Goal: Communication & Community: Answer question/provide support

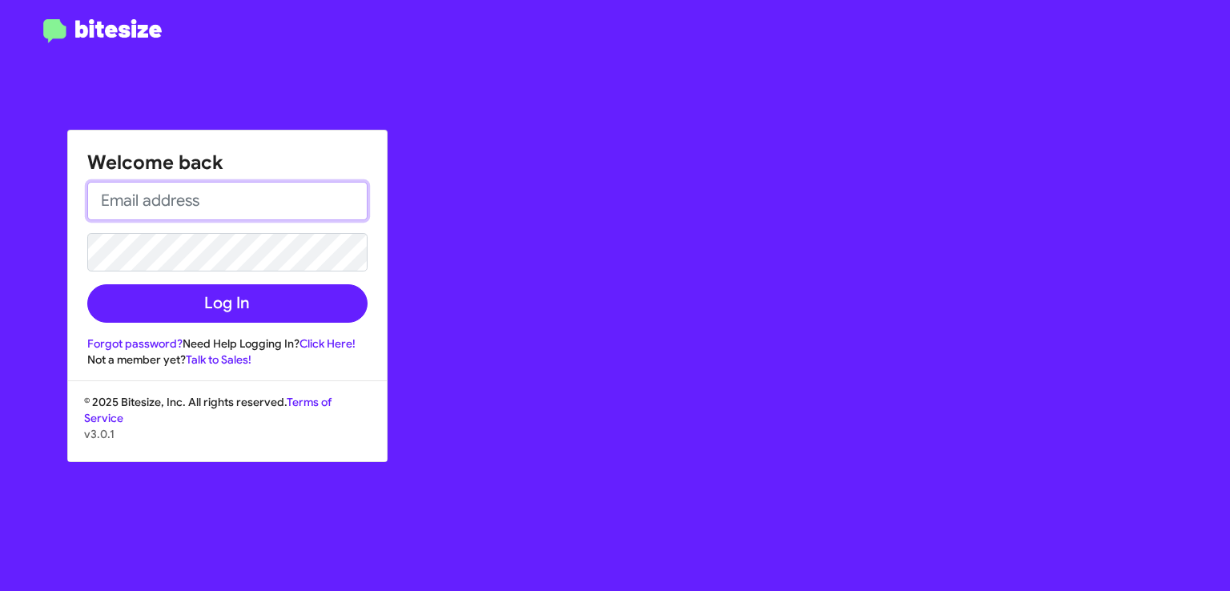
click at [173, 207] on input "email" at bounding box center [227, 201] width 280 height 38
type input "[EMAIL_ADDRESS][DOMAIN_NAME]"
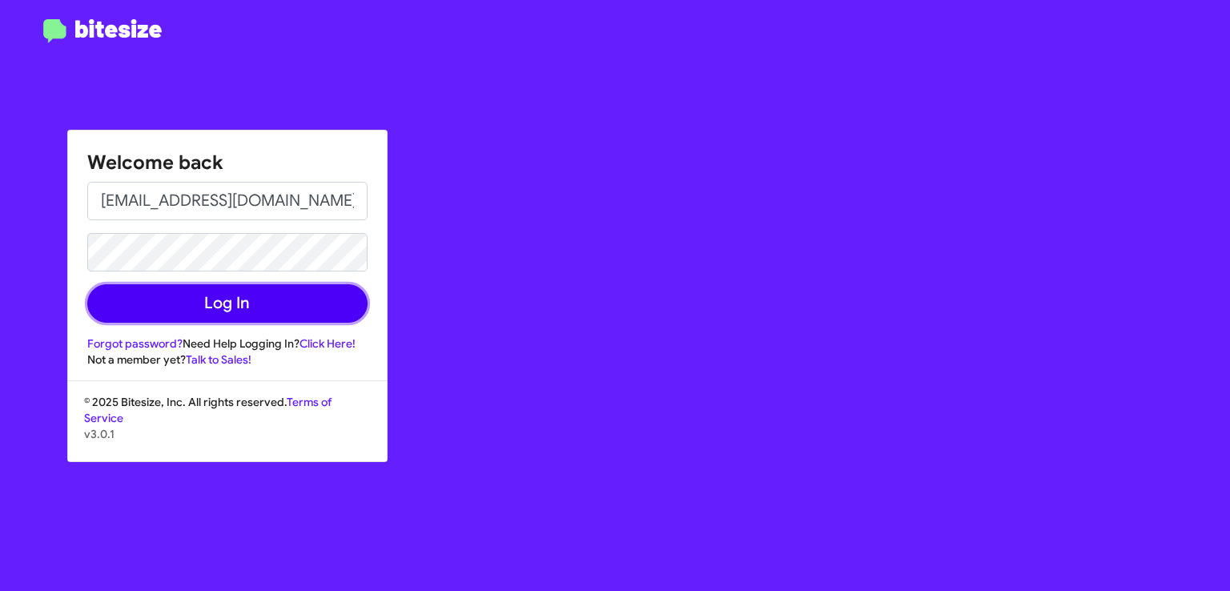
click at [211, 307] on button "Log In" at bounding box center [227, 303] width 280 height 38
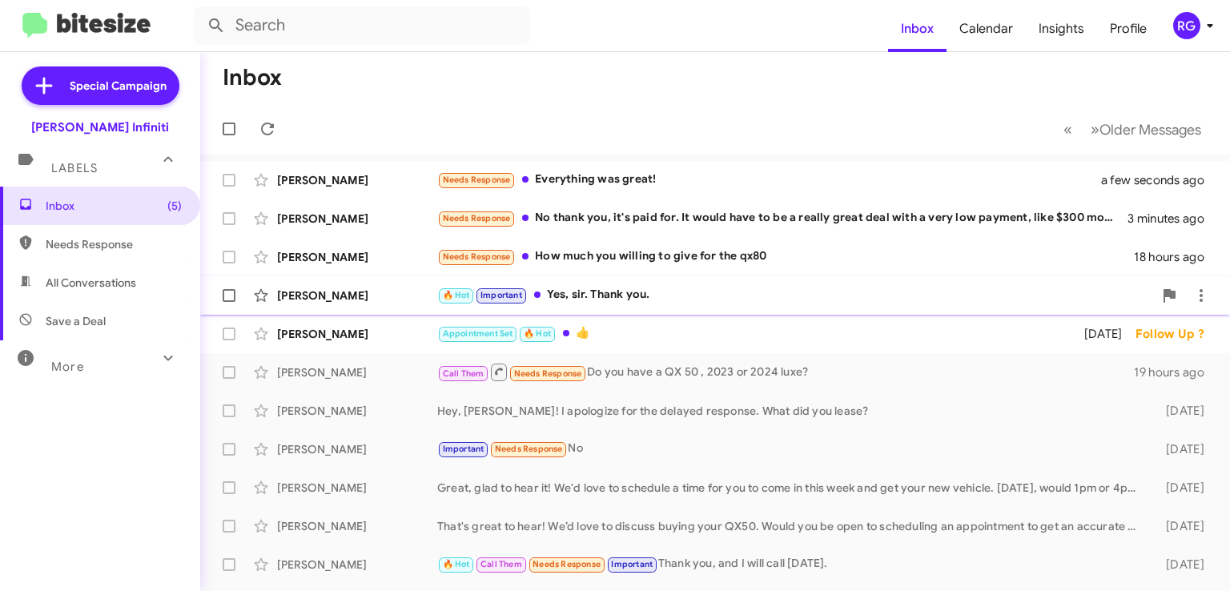
click at [605, 296] on div "🔥 Hot Important Yes, sir. Thank you." at bounding box center [795, 295] width 716 height 18
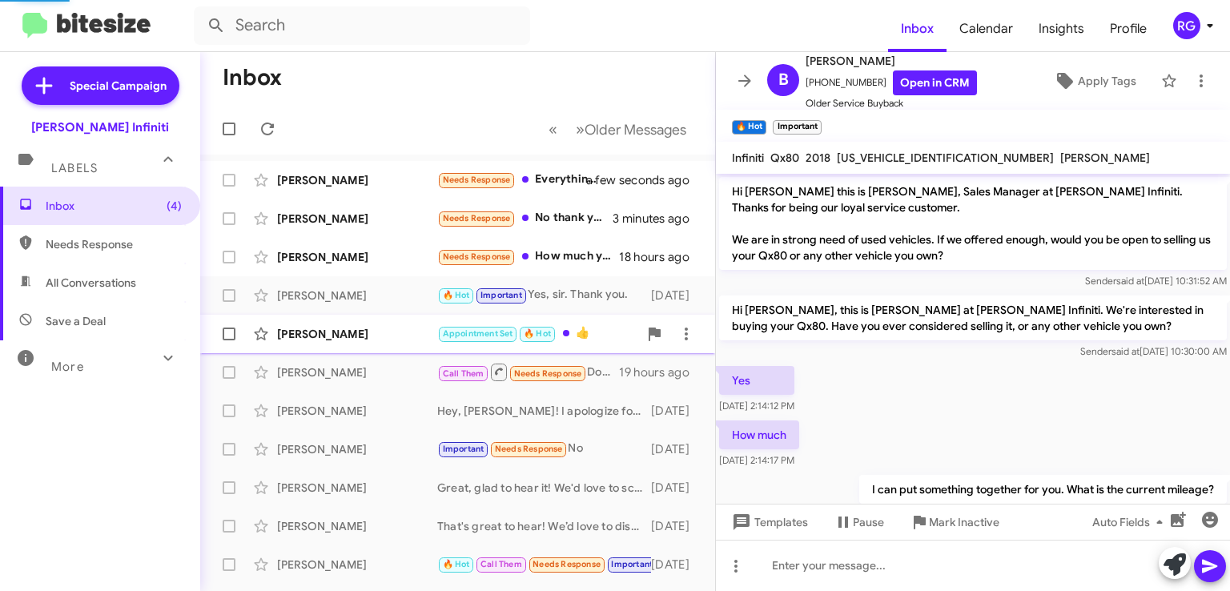
scroll to position [202, 0]
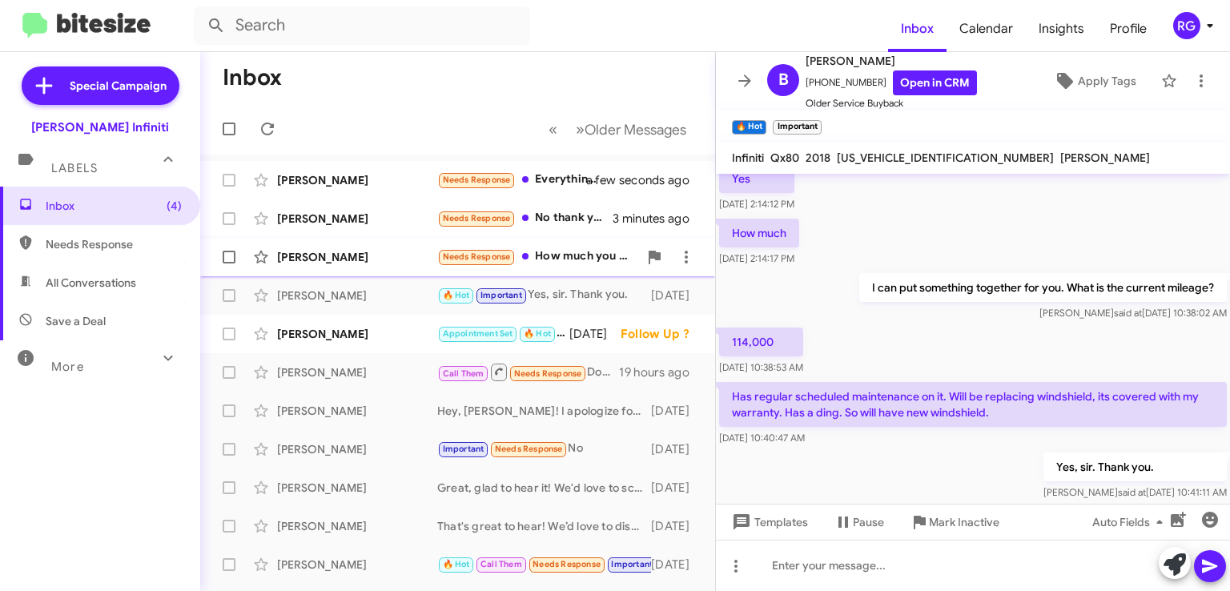
click at [601, 259] on div "Needs Response How much you willing to give for the qx80" at bounding box center [537, 256] width 201 height 18
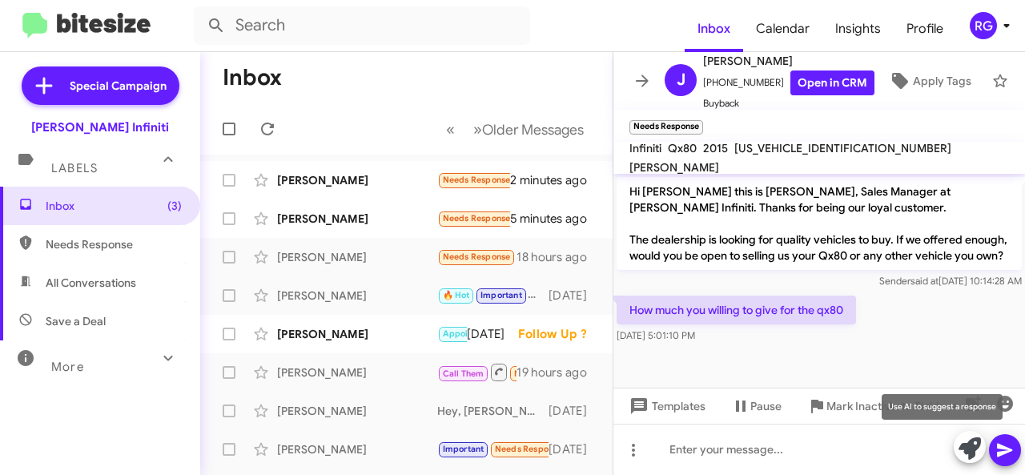
click at [964, 451] on icon at bounding box center [969, 448] width 22 height 22
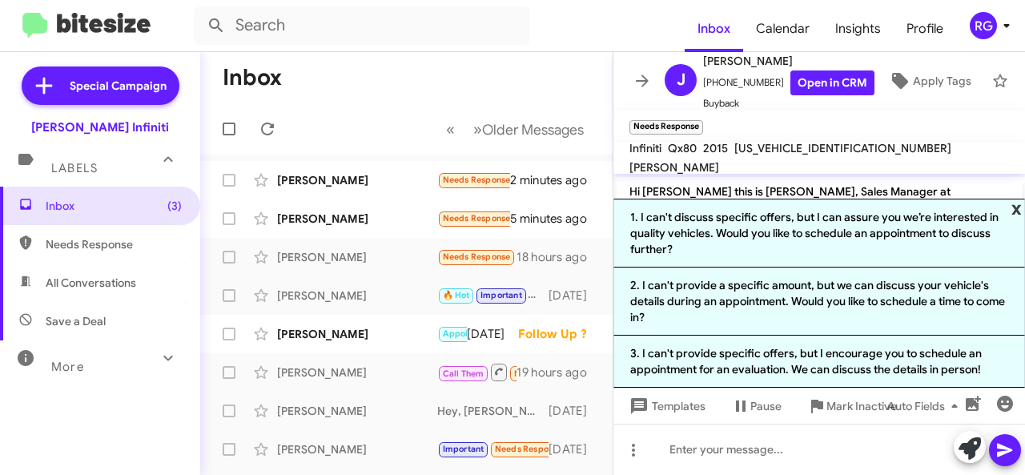
click at [1015, 210] on span "x" at bounding box center [1016, 208] width 10 height 19
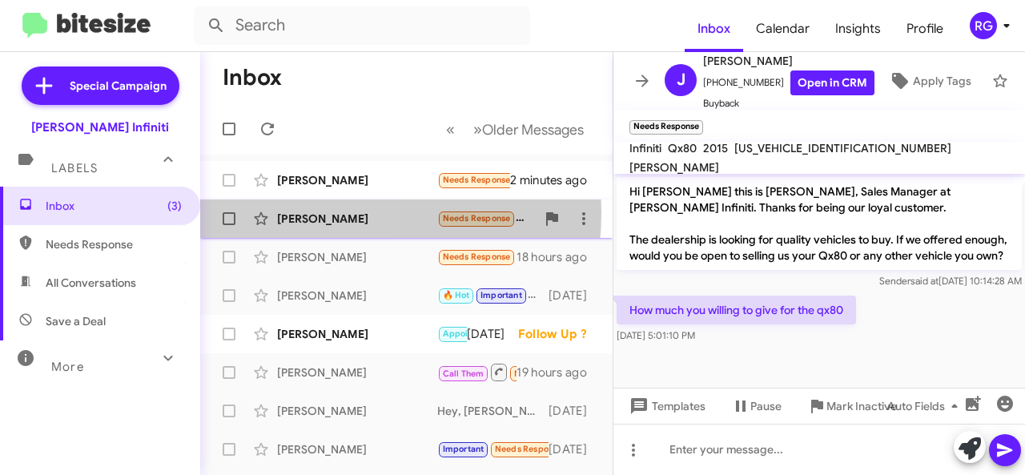
click at [296, 212] on div "[PERSON_NAME]" at bounding box center [357, 219] width 160 height 16
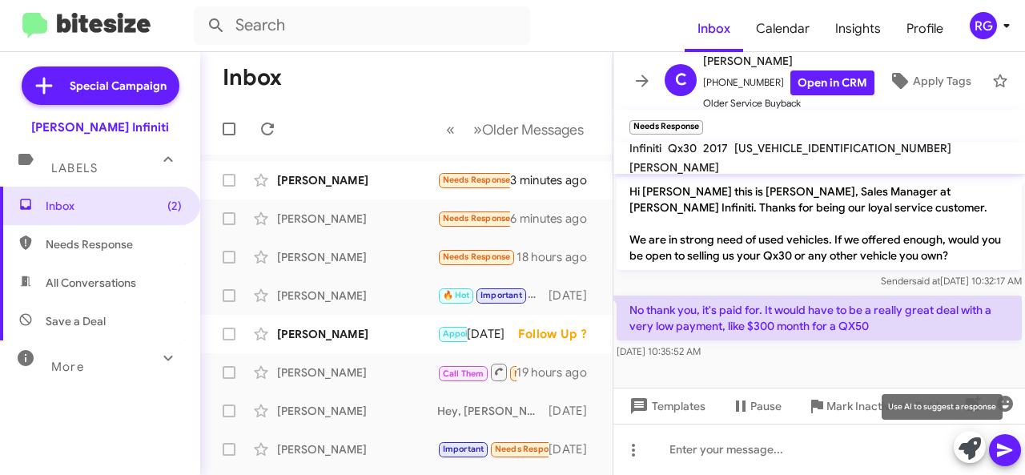
click at [966, 456] on icon at bounding box center [969, 448] width 22 height 22
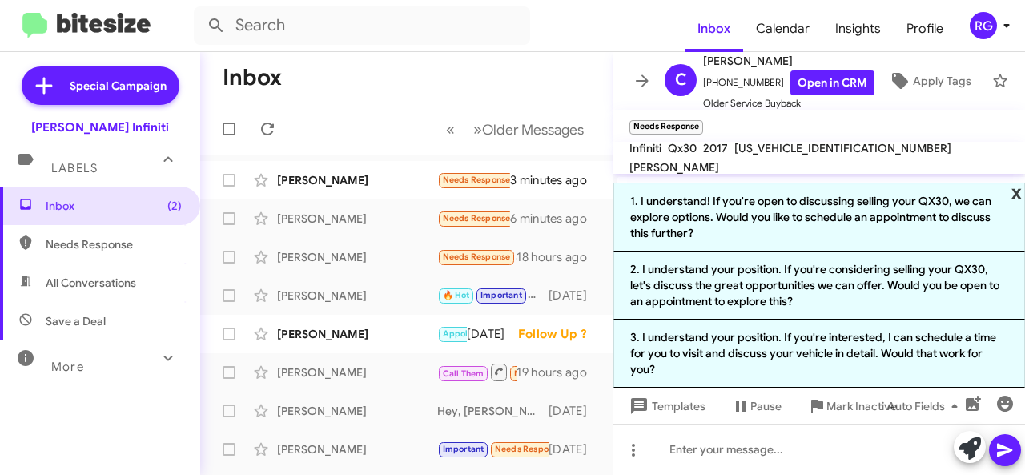
click at [1015, 195] on span "x" at bounding box center [1016, 192] width 10 height 19
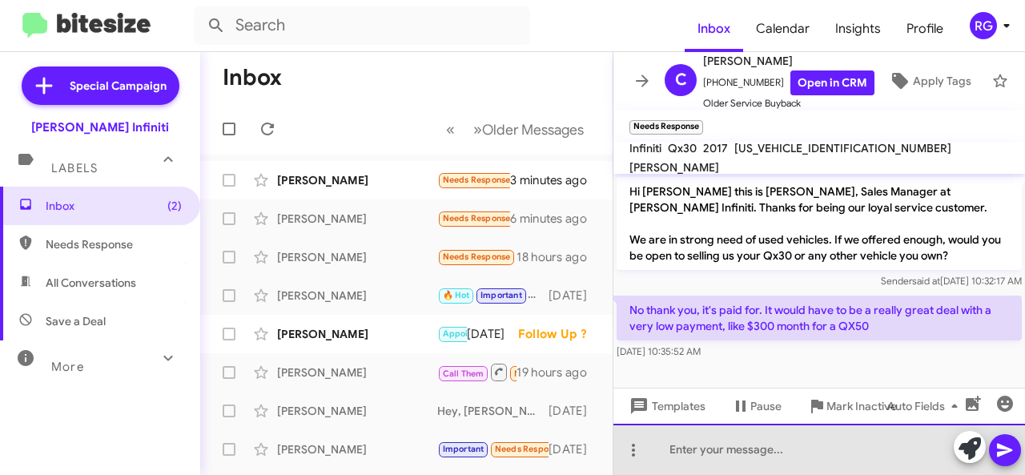
click at [671, 455] on div at bounding box center [819, 449] width 412 height 51
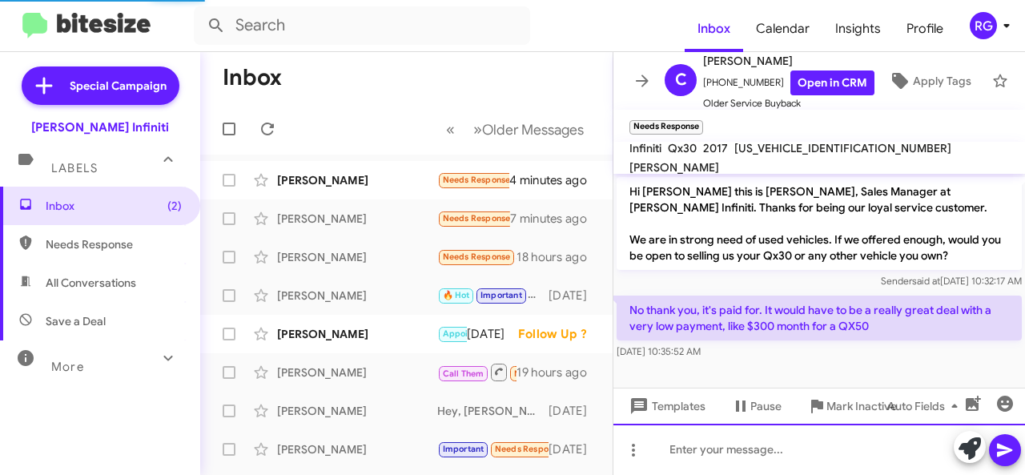
scroll to position [41, 0]
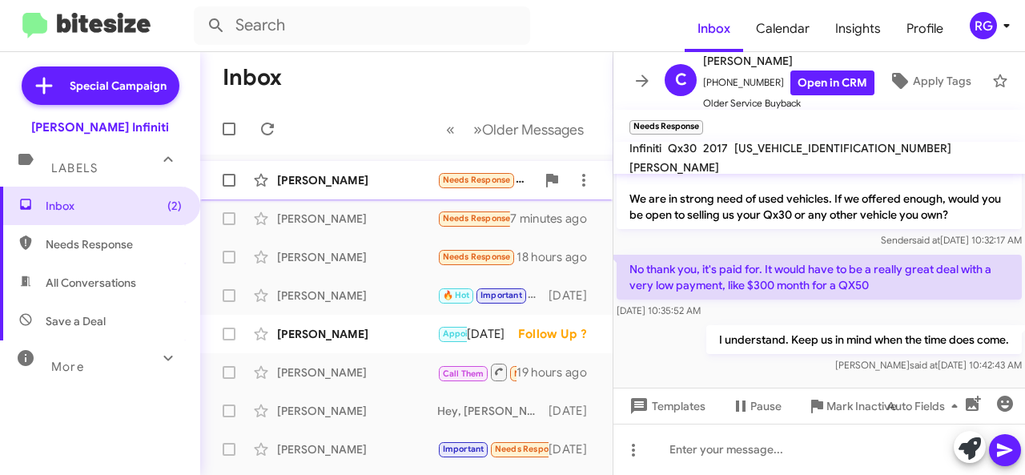
click at [334, 180] on div "[PERSON_NAME]" at bounding box center [357, 180] width 160 height 16
